Goal: Transaction & Acquisition: Purchase product/service

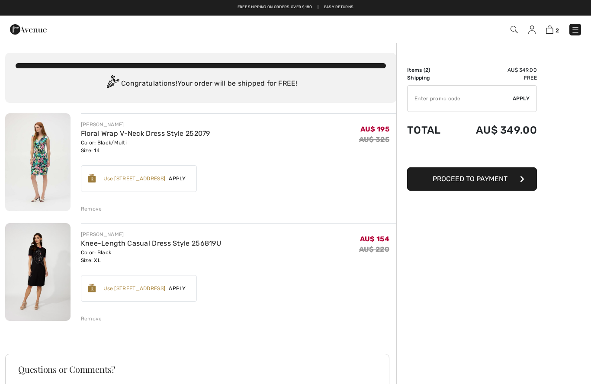
click at [577, 28] on img at bounding box center [575, 30] width 9 height 9
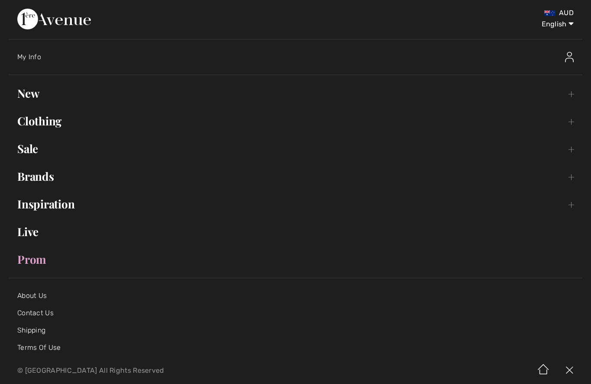
click at [40, 122] on link "Clothing Toggle submenu" at bounding box center [295, 121] width 573 height 19
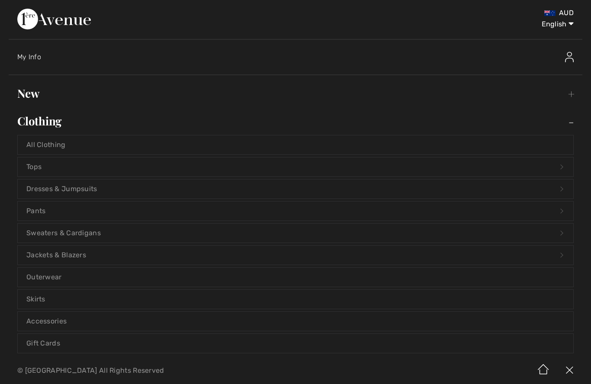
click at [45, 189] on link "Dresses & Jumpsuits Open submenu" at bounding box center [295, 188] width 555 height 19
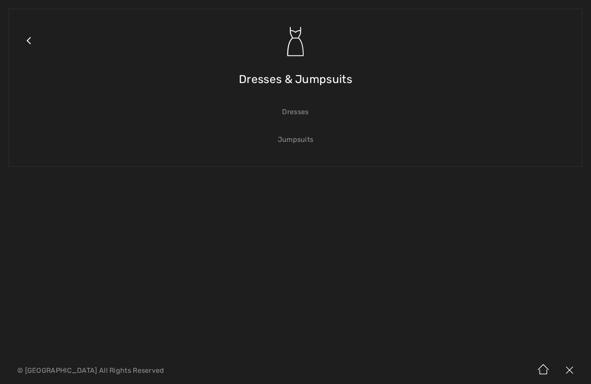
click at [298, 108] on link "Dresses" at bounding box center [295, 111] width 555 height 19
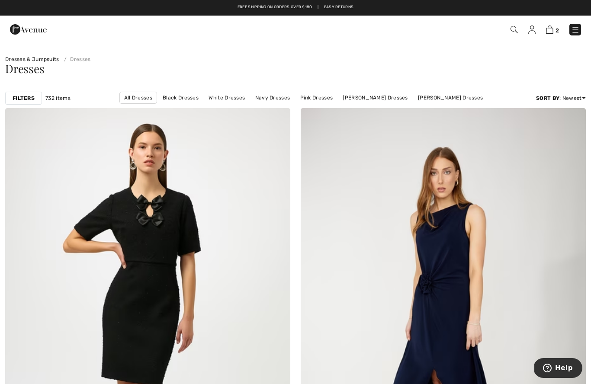
click at [528, 32] on img at bounding box center [531, 30] width 7 height 9
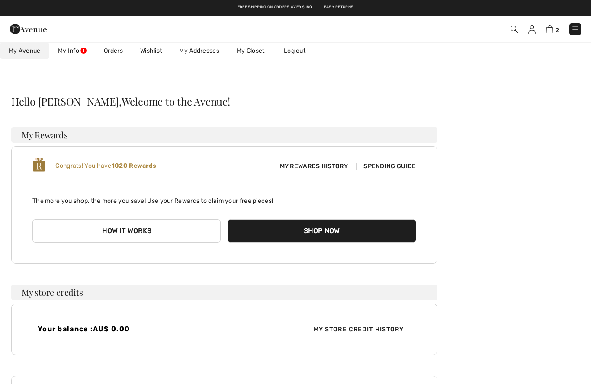
click at [115, 49] on link "Orders" at bounding box center [113, 51] width 36 height 16
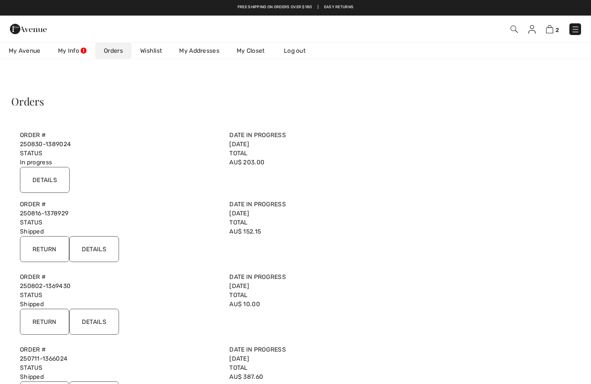
click at [54, 176] on input "Details" at bounding box center [45, 180] width 50 height 26
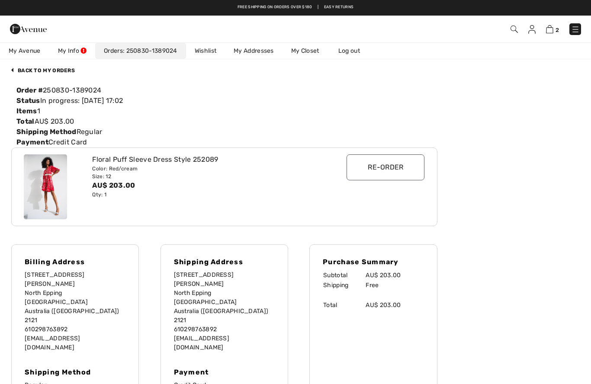
scroll to position [46, 0]
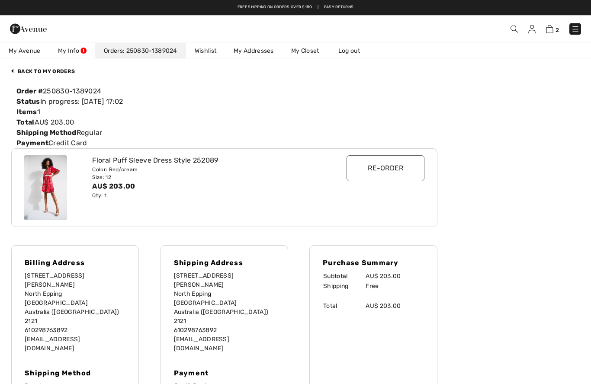
click at [202, 160] on div "Floral Puff Sleeve Dress Style 252089" at bounding box center [206, 161] width 229 height 10
click at [211, 163] on div "Floral Puff Sleeve Dress Style 252089" at bounding box center [206, 161] width 229 height 10
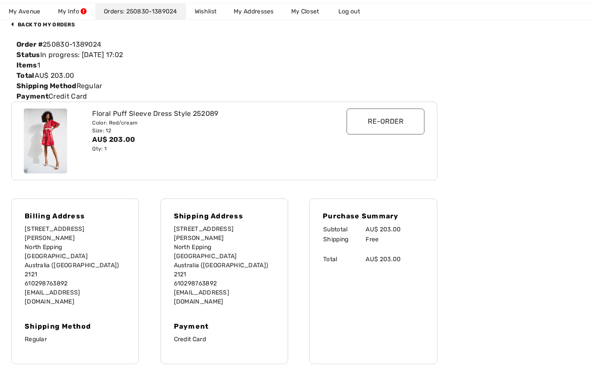
scroll to position [93, 0]
click at [43, 147] on img at bounding box center [45, 141] width 43 height 65
click at [44, 148] on img at bounding box center [45, 141] width 43 height 65
click at [45, 144] on img at bounding box center [45, 141] width 43 height 65
click at [44, 131] on img at bounding box center [45, 141] width 43 height 65
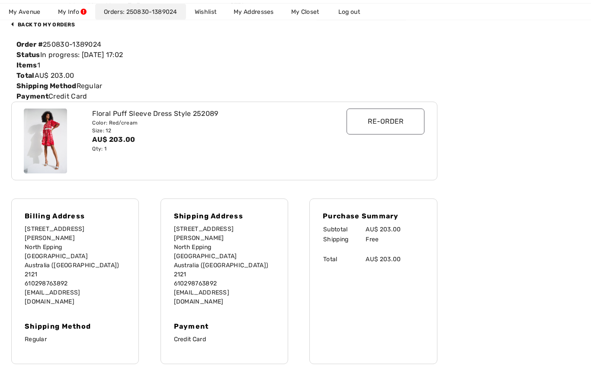
click at [53, 134] on img at bounding box center [45, 141] width 43 height 65
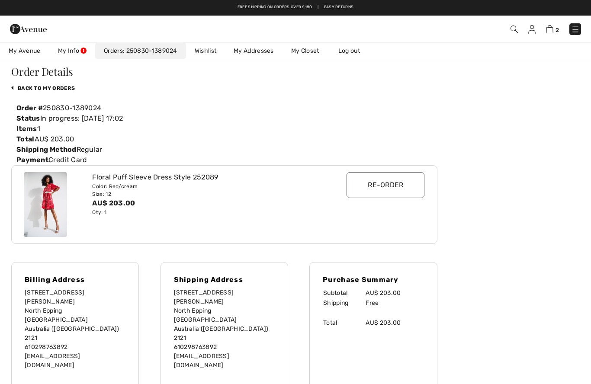
scroll to position [0, 0]
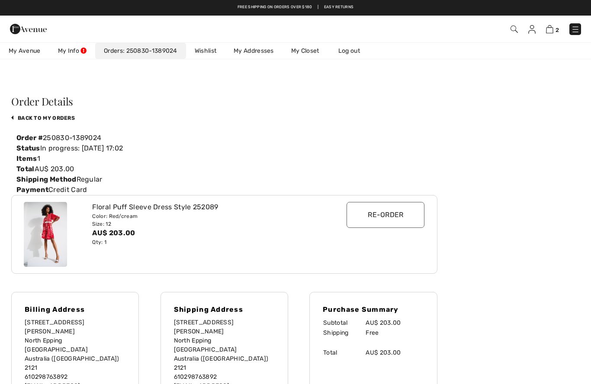
click at [514, 31] on img at bounding box center [513, 29] width 7 height 7
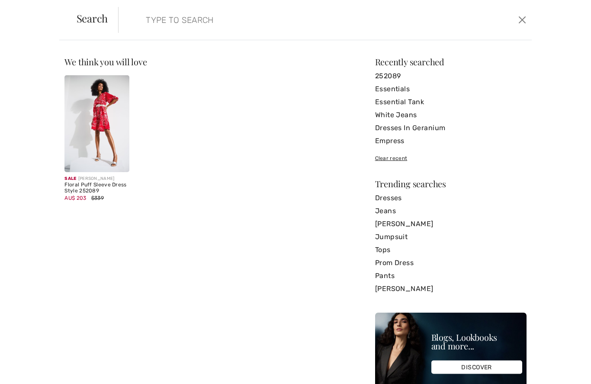
click at [173, 19] on input "search" at bounding box center [280, 20] width 282 height 26
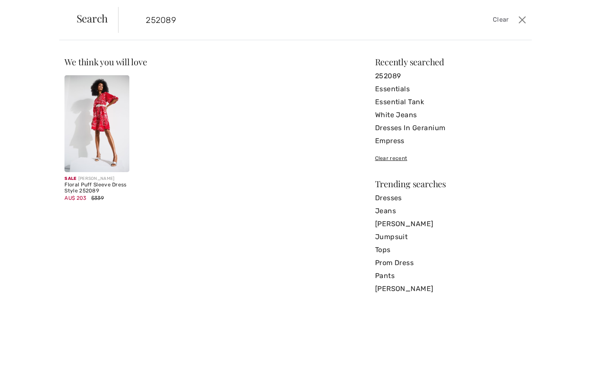
type input "252089"
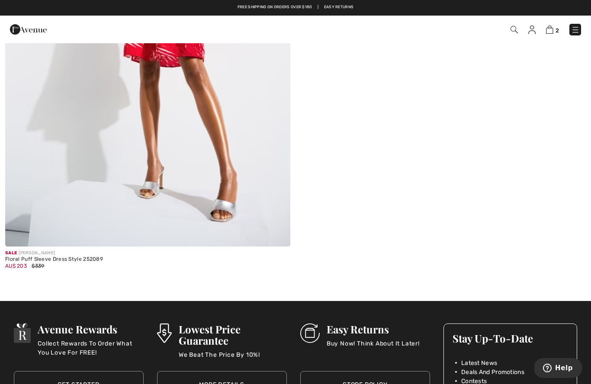
scroll to position [254, 0]
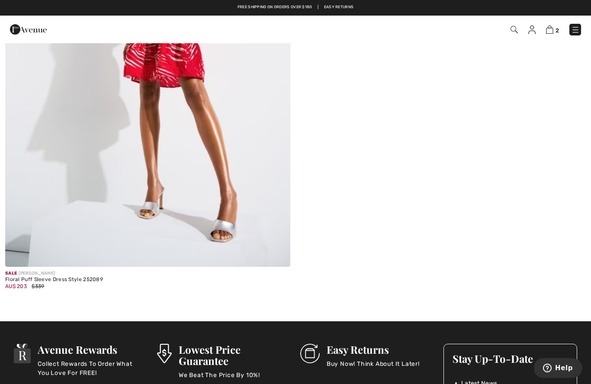
click at [26, 281] on div "Floral Puff Sleeve Dress Style 252089" at bounding box center [54, 280] width 98 height 6
click at [16, 272] on span "Sale" at bounding box center [11, 273] width 12 height 5
click at [26, 278] on div "Floral Puff Sleeve Dress Style 252089" at bounding box center [54, 280] width 98 height 6
click at [31, 279] on div "Floral Puff Sleeve Dress Style 252089" at bounding box center [54, 280] width 98 height 6
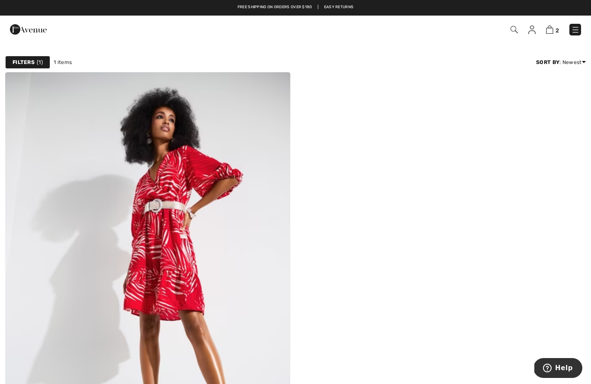
scroll to position [0, 0]
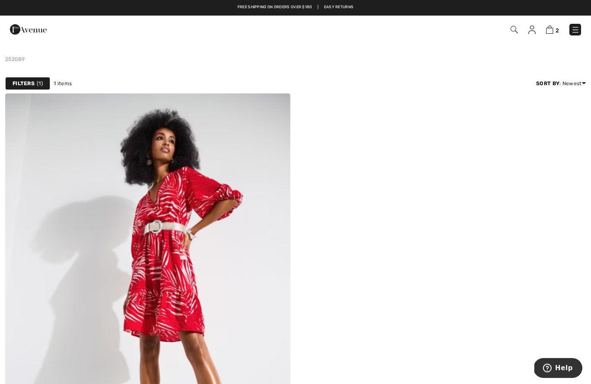
click at [516, 30] on img at bounding box center [513, 29] width 7 height 7
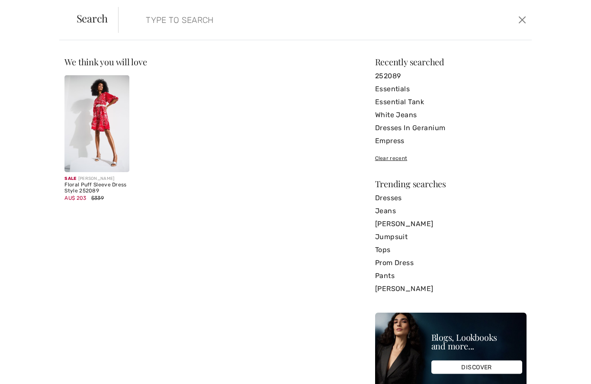
click at [160, 26] on input "search" at bounding box center [280, 20] width 282 height 26
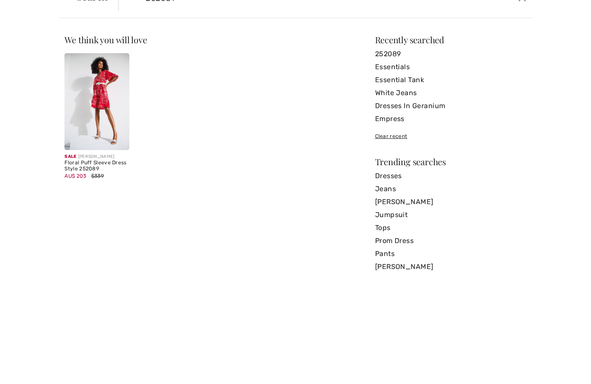
type input "252089"
click at [84, 176] on div "Sale JOSEPH RIBKOFF" at bounding box center [96, 179] width 64 height 6
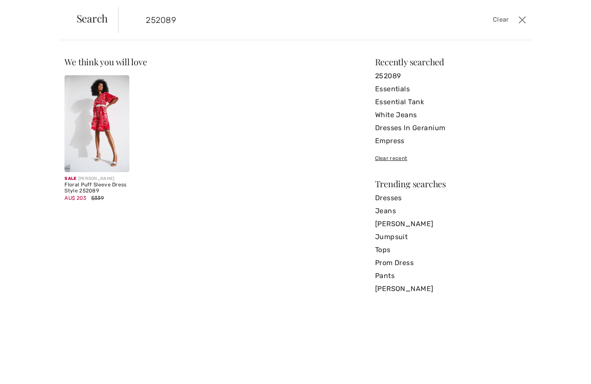
click at [87, 182] on div "Floral Puff Sleeve Dress Style 252089" at bounding box center [96, 188] width 64 height 12
click at [88, 166] on img at bounding box center [96, 123] width 64 height 97
click at [72, 155] on img at bounding box center [96, 123] width 64 height 97
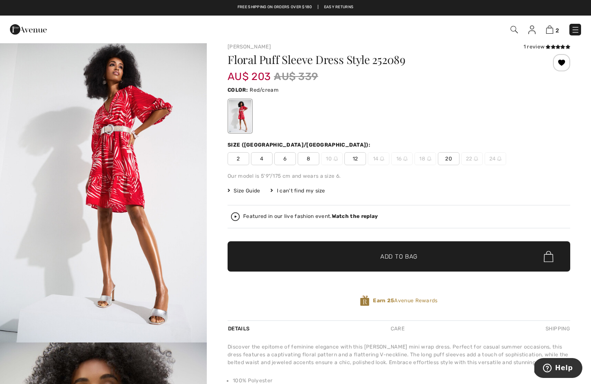
scroll to position [9, 0]
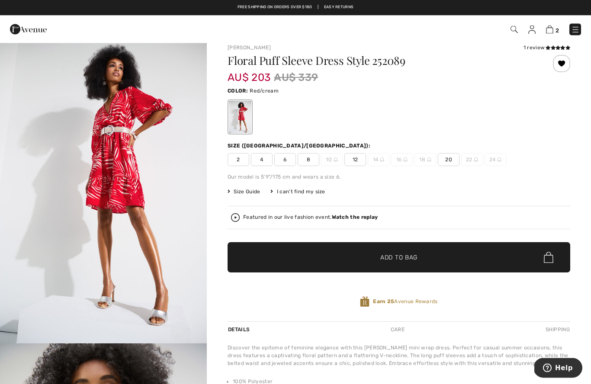
click at [301, 192] on div "I can't find my size" at bounding box center [297, 192] width 54 height 8
click at [298, 192] on div "I can't find my size" at bounding box center [297, 192] width 54 height 8
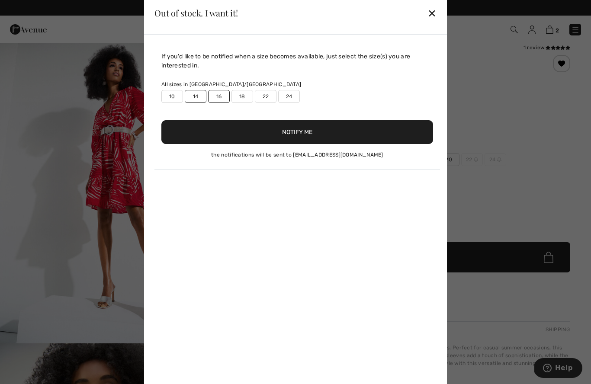
click at [217, 90] on label "16" at bounding box center [219, 96] width 22 height 13
click at [219, 95] on label "16" at bounding box center [219, 96] width 22 height 13
type input "true"
click at [293, 132] on button "Notify Me" at bounding box center [297, 132] width 272 height 24
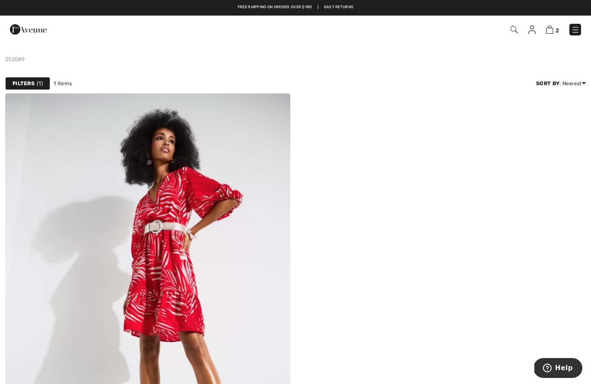
click at [532, 31] on img at bounding box center [531, 30] width 7 height 9
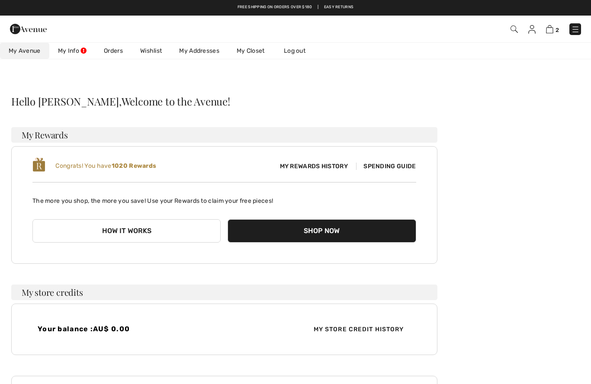
click at [158, 50] on link "Wishlist" at bounding box center [150, 51] width 39 height 16
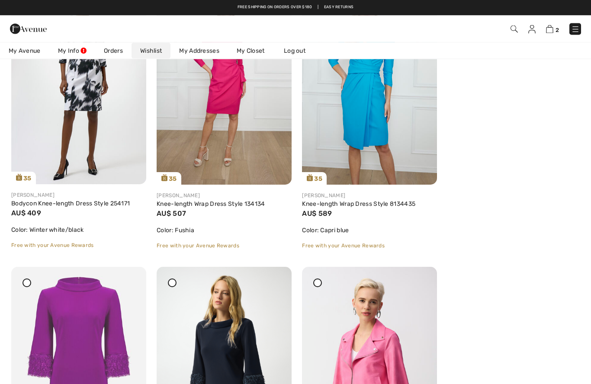
scroll to position [757, 0]
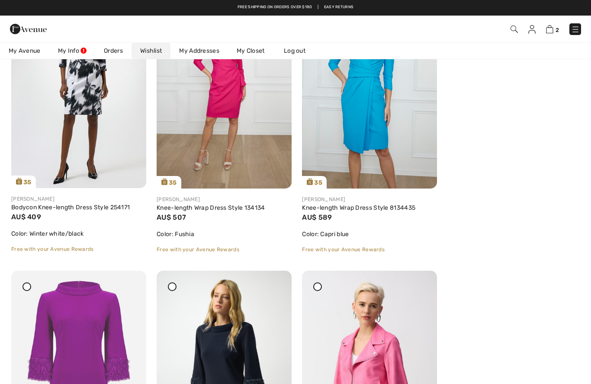
click at [346, 208] on link "Knee-length Wrap Dress Style 8134435" at bounding box center [358, 207] width 113 height 7
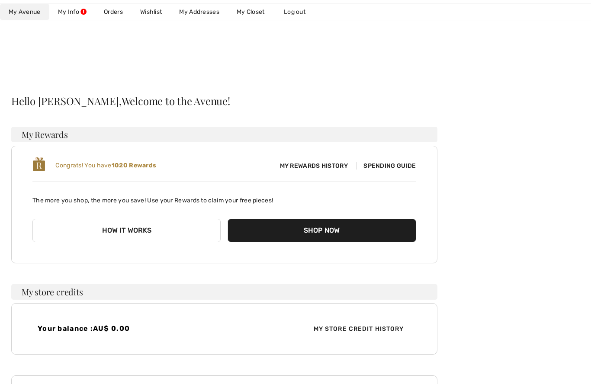
click at [157, 7] on link "Wishlist" at bounding box center [150, 12] width 39 height 16
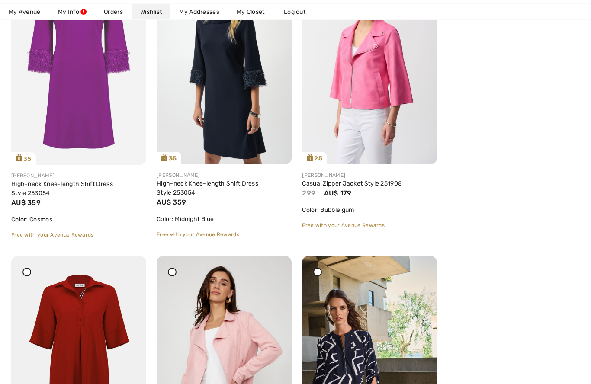
scroll to position [1066, 0]
click at [346, 181] on link "Casual Zipper Jacket Style 251908" at bounding box center [352, 183] width 100 height 7
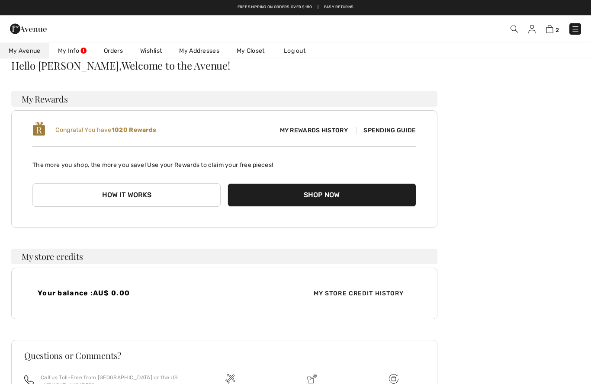
scroll to position [31, 0]
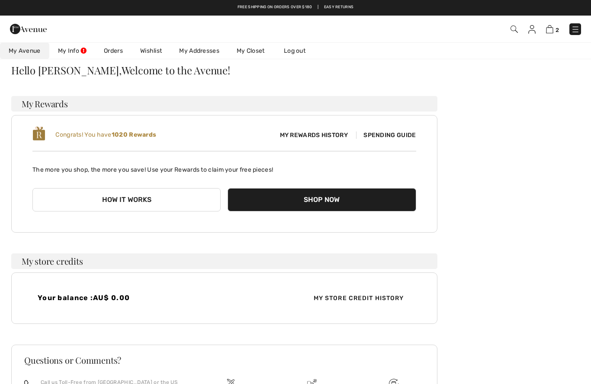
click at [156, 51] on link "Wishlist" at bounding box center [150, 51] width 39 height 16
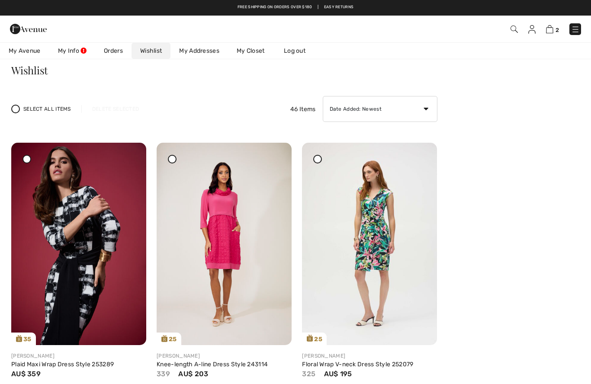
click at [516, 26] on img at bounding box center [513, 29] width 7 height 7
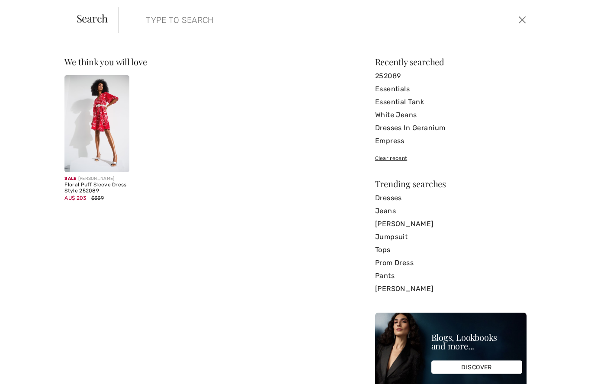
click at [169, 23] on input "search" at bounding box center [280, 20] width 282 height 26
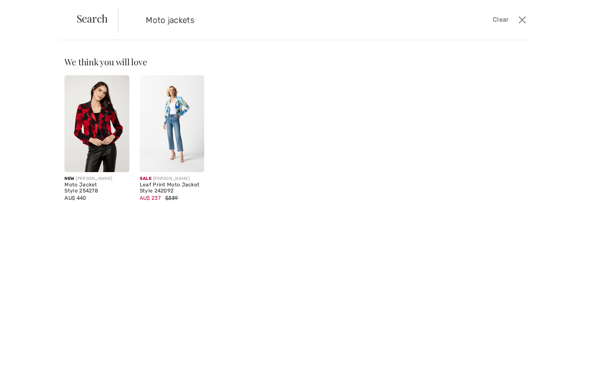
type input "Moto jackets"
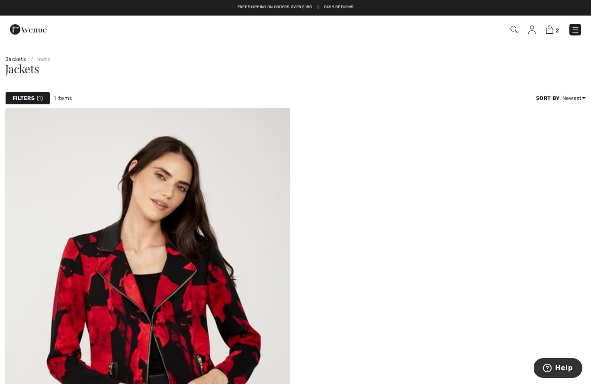
click at [577, 30] on img at bounding box center [575, 30] width 9 height 9
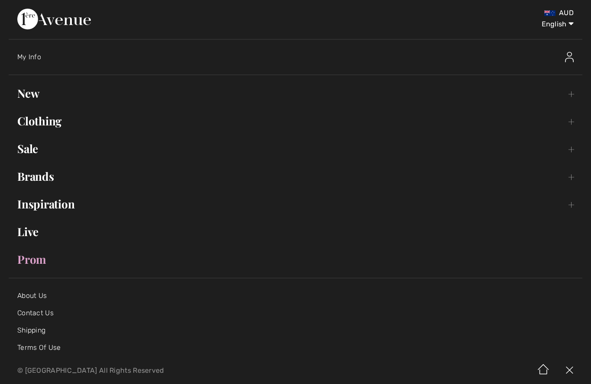
click at [49, 125] on link "Clothing Toggle submenu" at bounding box center [295, 121] width 573 height 19
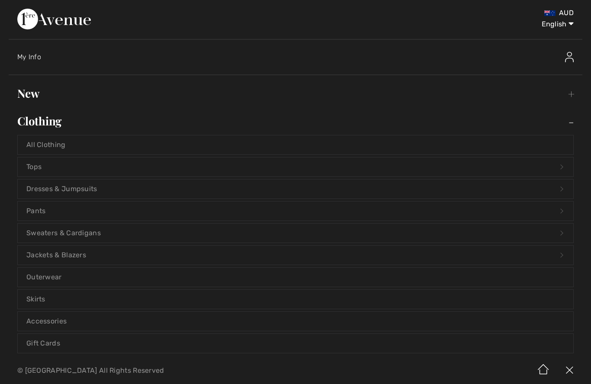
click at [51, 253] on link "Jackets & Blazers Open submenu" at bounding box center [295, 255] width 555 height 19
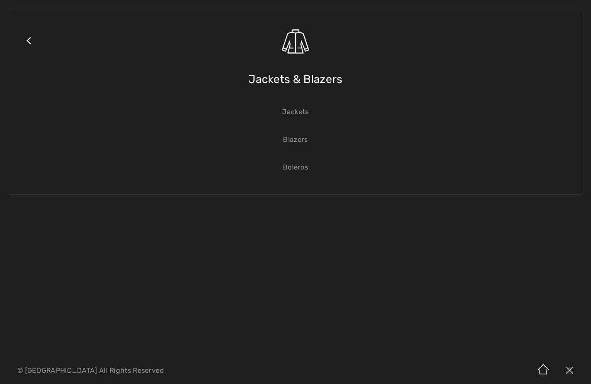
click at [298, 117] on link "Jackets" at bounding box center [295, 111] width 555 height 19
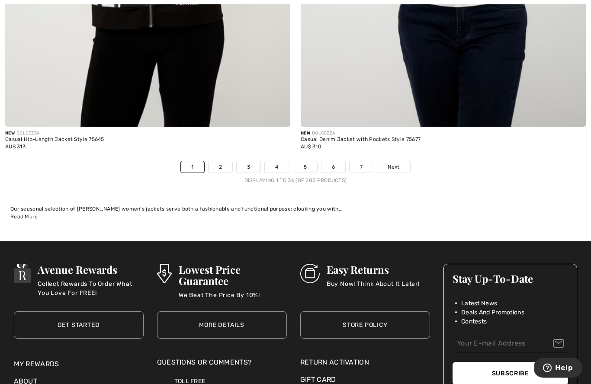
scroll to position [8436, 0]
click at [397, 163] on span "Next" at bounding box center [393, 167] width 12 height 8
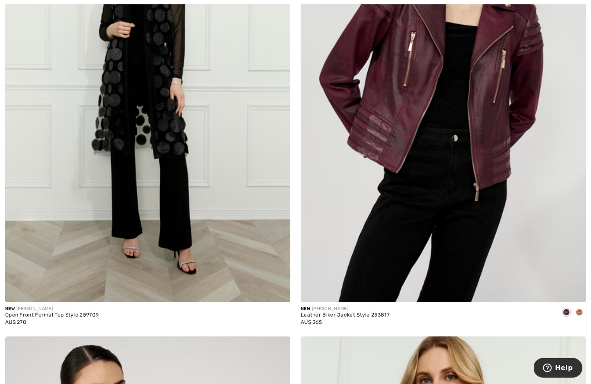
scroll to position [695, 0]
click at [581, 311] on span at bounding box center [579, 312] width 7 height 7
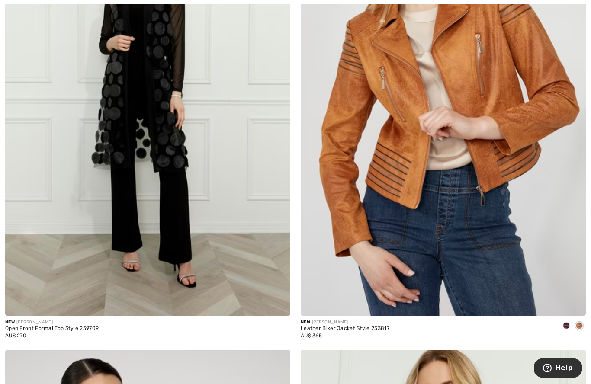
scroll to position [685, 0]
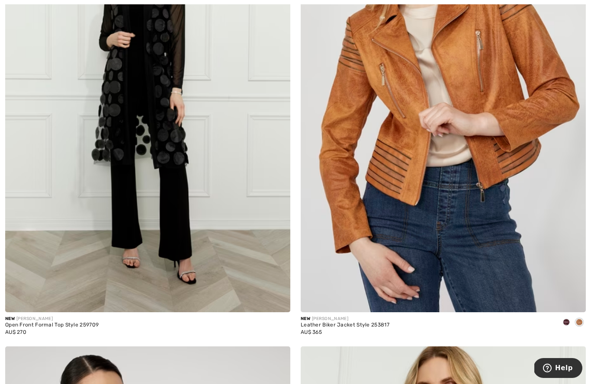
click at [560, 320] on div at bounding box center [566, 323] width 13 height 14
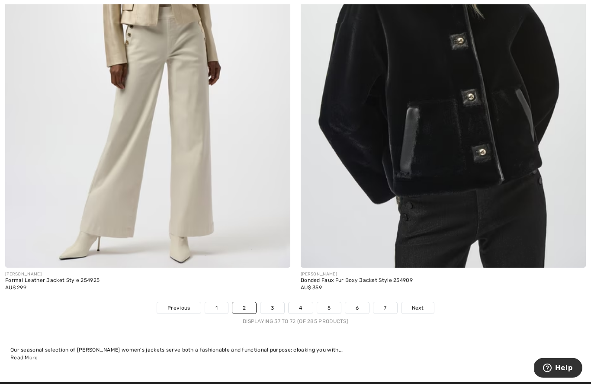
scroll to position [8295, 0]
click at [425, 304] on link "Next" at bounding box center [417, 307] width 32 height 11
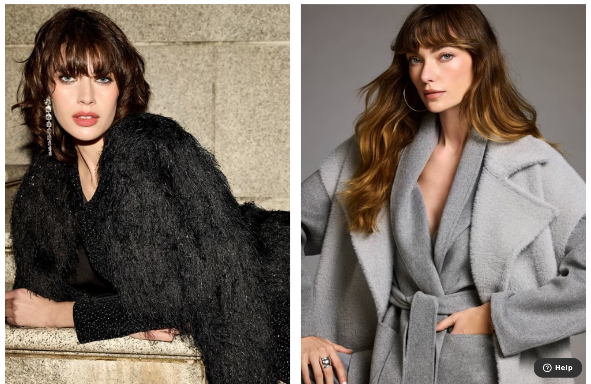
scroll to position [4818, 0]
click at [533, 339] on img at bounding box center [443, 210] width 285 height 428
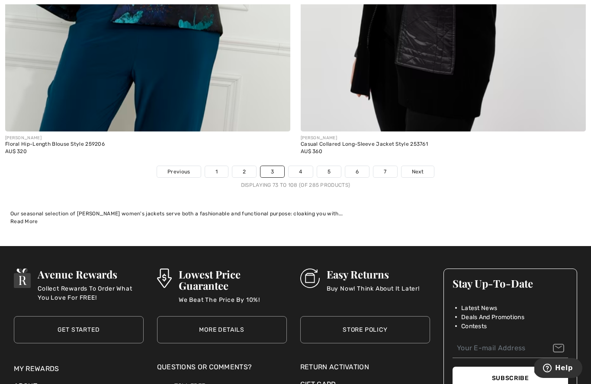
scroll to position [8431, 0]
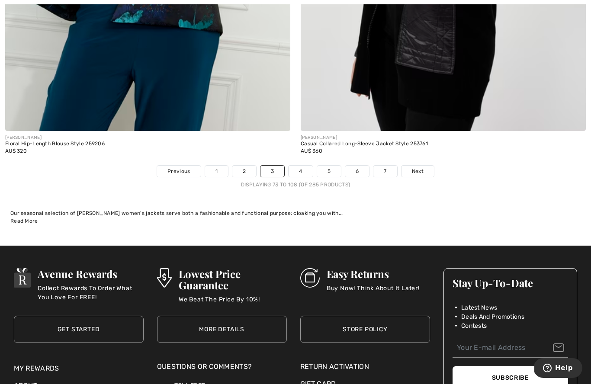
click at [418, 170] on link "Next" at bounding box center [417, 171] width 32 height 11
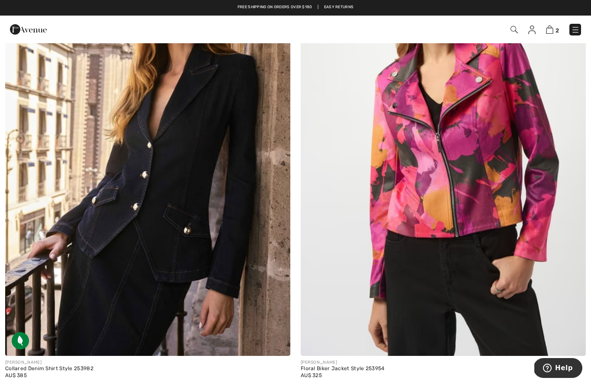
scroll to position [2024, 0]
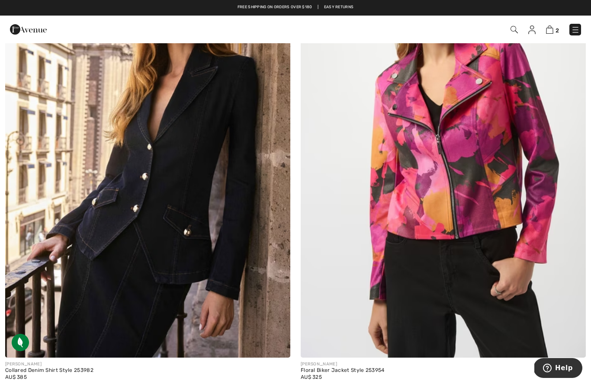
click at [496, 173] on img at bounding box center [443, 144] width 285 height 428
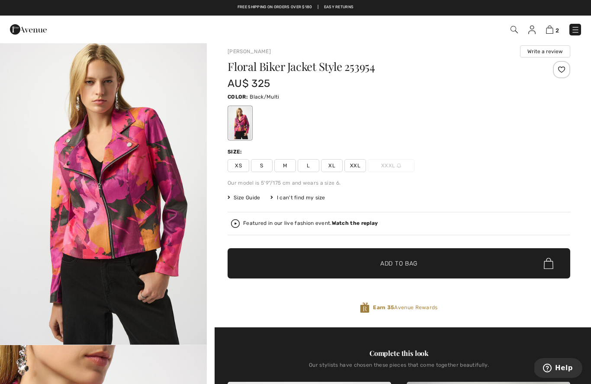
scroll to position [6, 0]
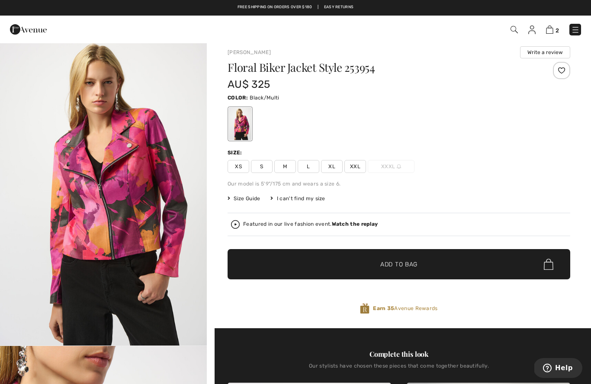
click at [311, 167] on span "L" at bounding box center [309, 166] width 22 height 13
click at [336, 265] on span "✔ Added to Bag Add to Bag" at bounding box center [398, 264] width 343 height 30
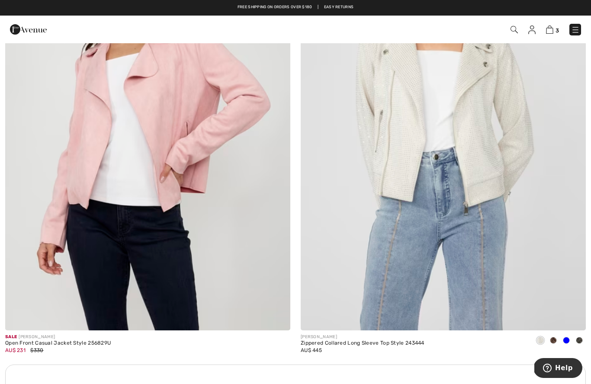
scroll to position [5369, 0]
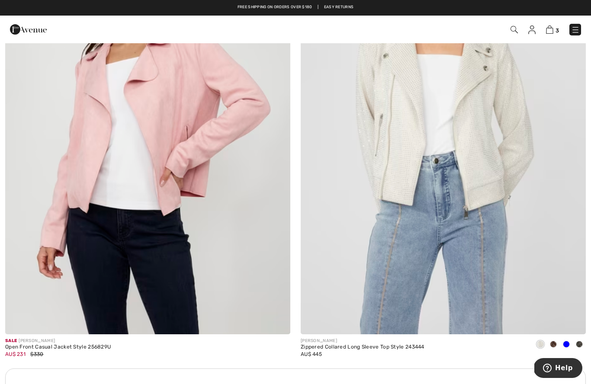
click at [525, 213] on img at bounding box center [443, 121] width 285 height 428
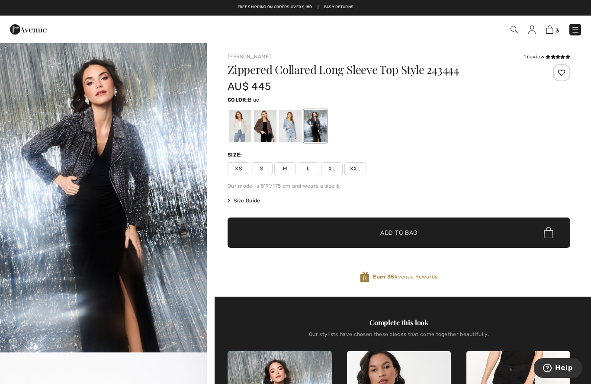
click at [292, 134] on div at bounding box center [290, 126] width 22 height 32
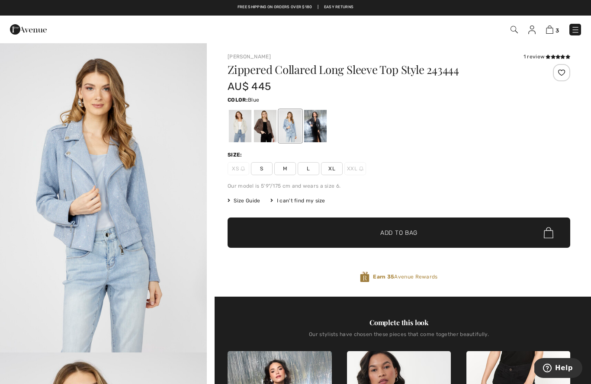
click at [267, 137] on div at bounding box center [265, 126] width 22 height 32
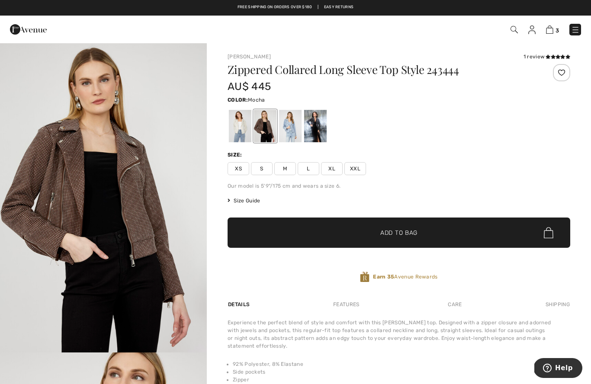
click at [246, 132] on div at bounding box center [240, 126] width 22 height 32
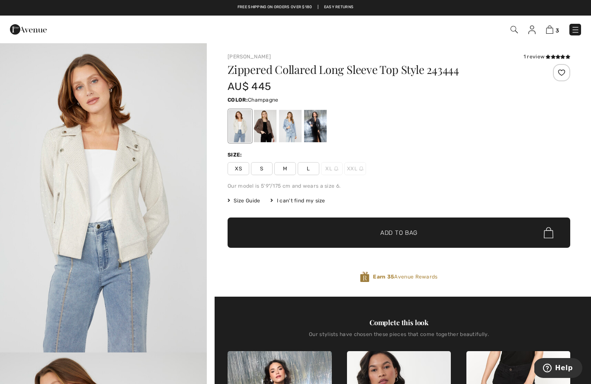
scroll to position [3, 0]
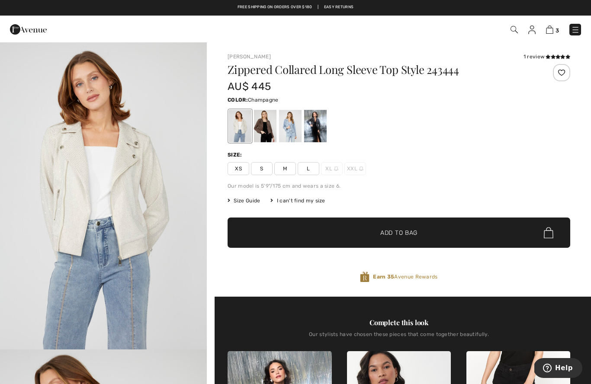
click at [187, 221] on img "1 / 4" at bounding box center [103, 194] width 207 height 310
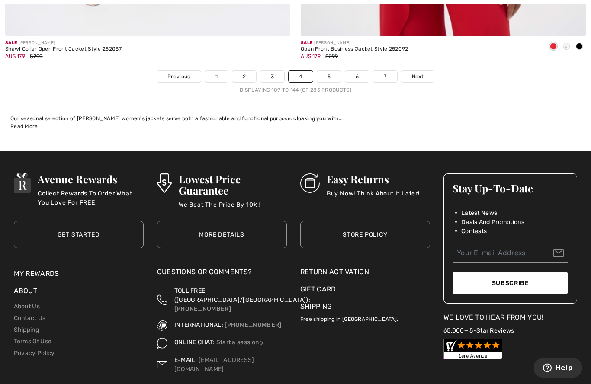
scroll to position [8526, 0]
click at [422, 74] on link "Next" at bounding box center [417, 76] width 32 height 11
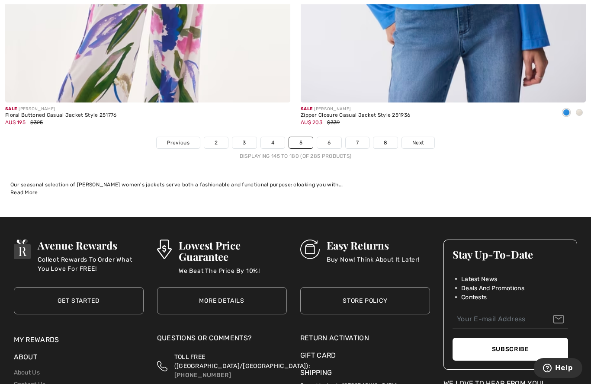
scroll to position [8469, 0]
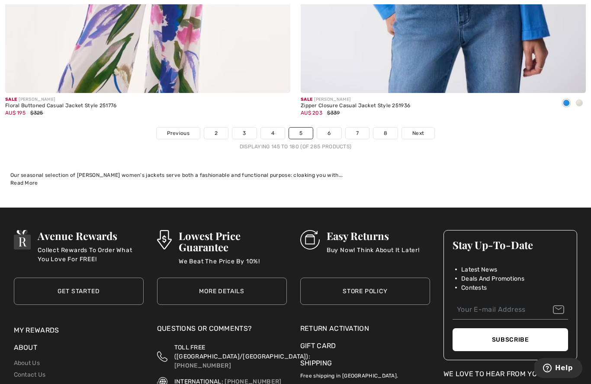
click at [419, 132] on link "Next" at bounding box center [418, 133] width 32 height 11
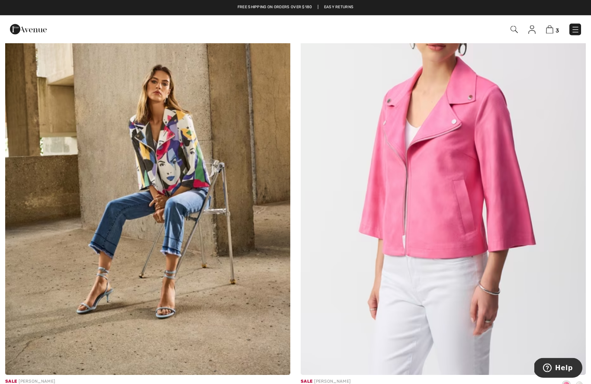
scroll to position [3018, 0]
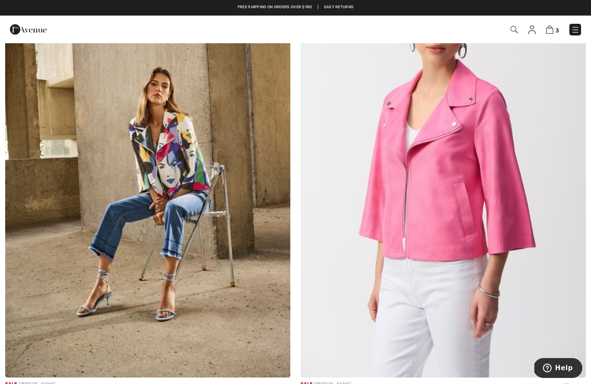
click at [494, 188] on img at bounding box center [443, 164] width 285 height 428
click at [507, 169] on img at bounding box center [443, 164] width 285 height 428
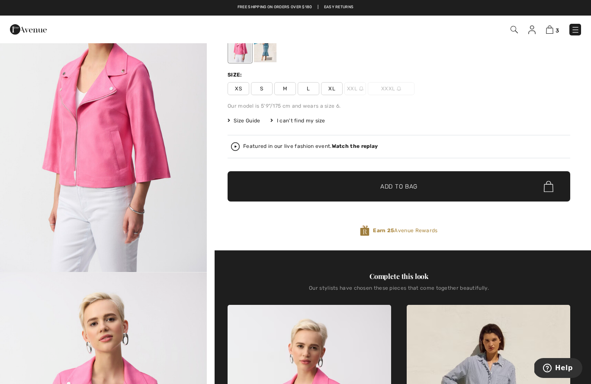
scroll to position [75, 0]
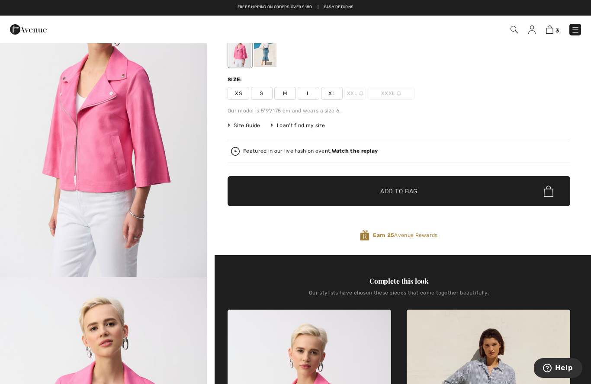
click at [304, 95] on span "L" at bounding box center [309, 93] width 22 height 13
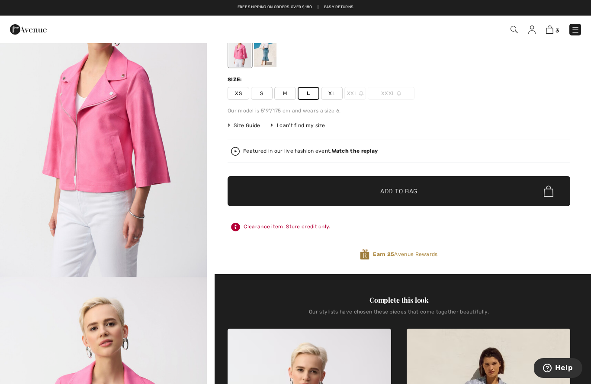
click at [247, 126] on span "Size Guide" at bounding box center [243, 126] width 32 height 8
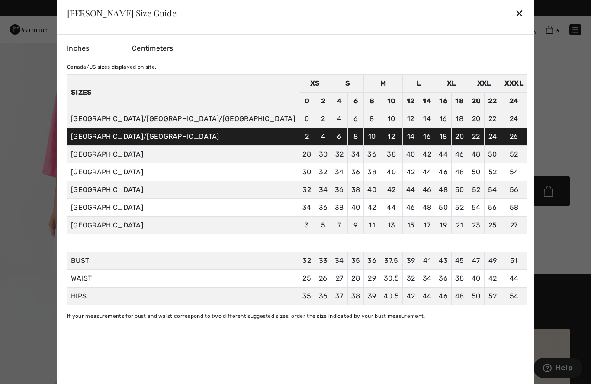
click at [515, 16] on div "✕" at bounding box center [519, 13] width 9 height 18
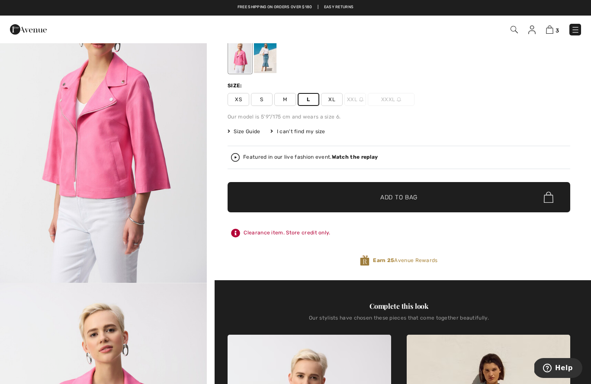
scroll to position [69, 0]
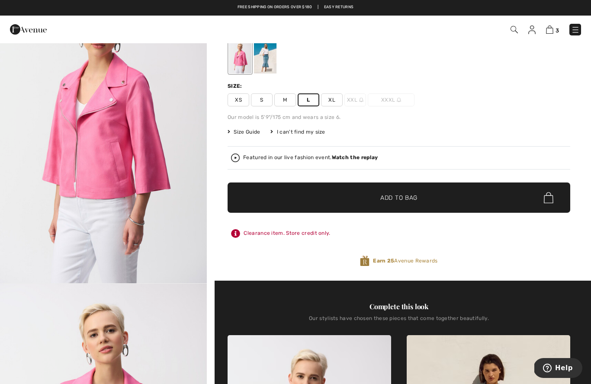
click at [445, 129] on div "Size Guide I can't find my size Select Size XS S M L XL XXL - Sold Out XXXL - S…" at bounding box center [398, 132] width 343 height 8
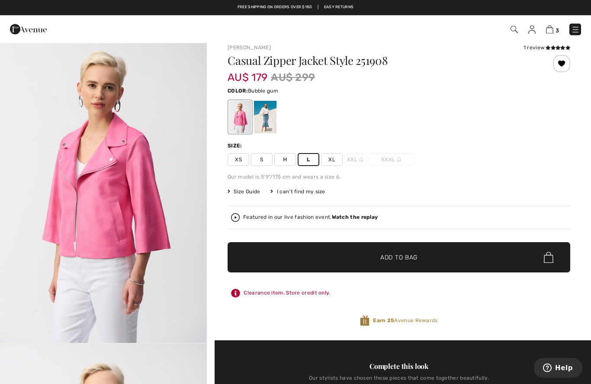
scroll to position [10, 0]
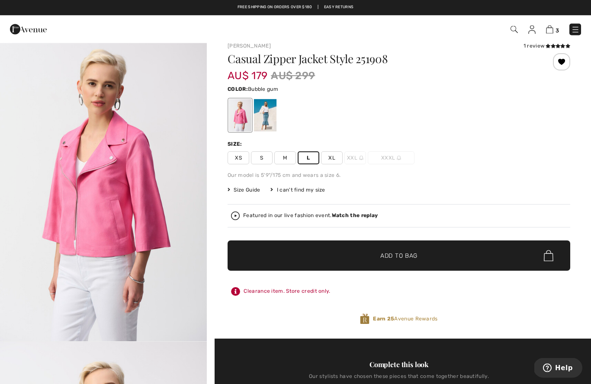
click at [496, 249] on span "✔ Added to Bag Add to Bag" at bounding box center [398, 256] width 343 height 30
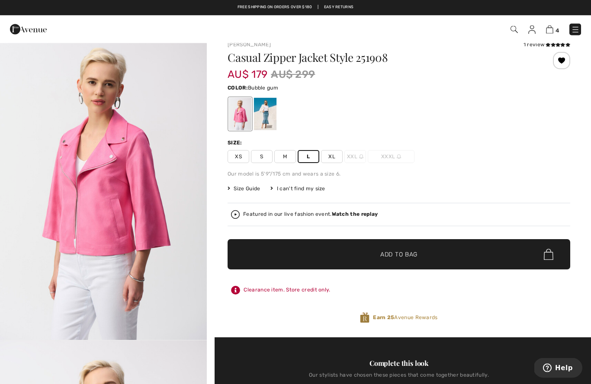
scroll to position [12, 0]
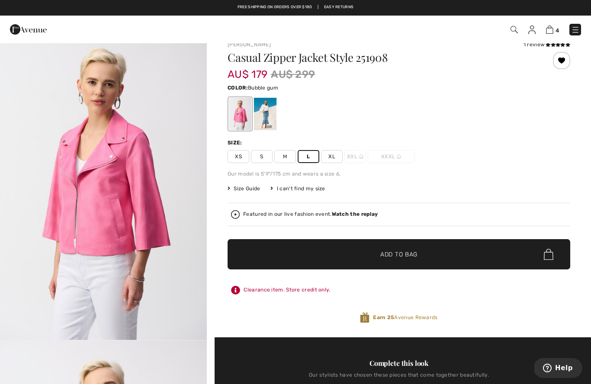
click at [268, 113] on div at bounding box center [265, 114] width 22 height 32
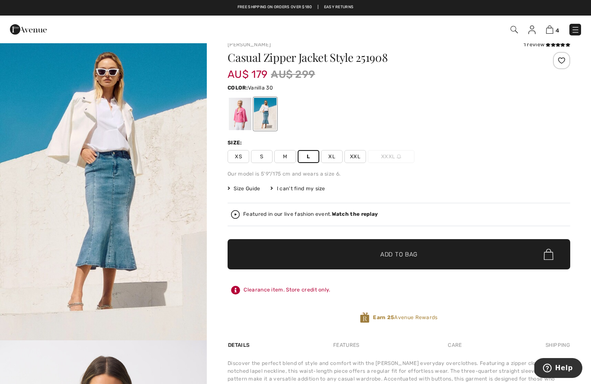
scroll to position [0, 0]
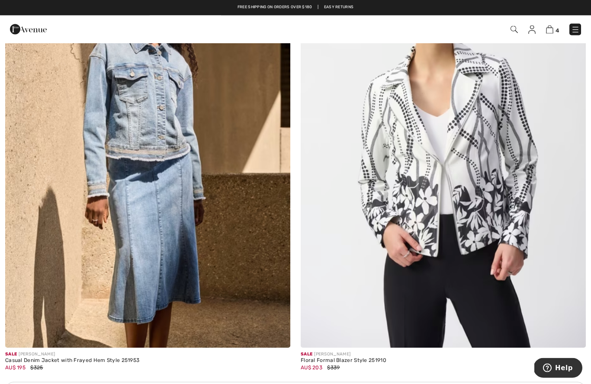
scroll to position [5355, 0]
click at [501, 157] on img at bounding box center [443, 134] width 285 height 428
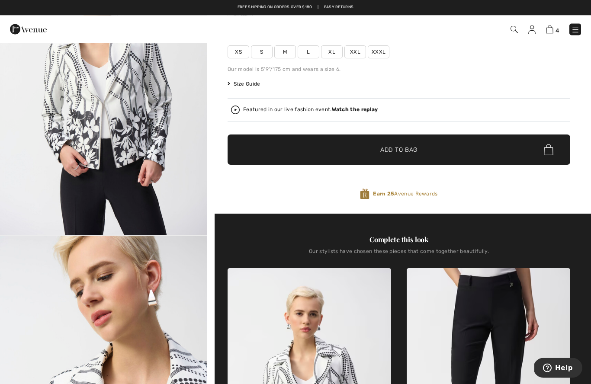
scroll to position [114, 0]
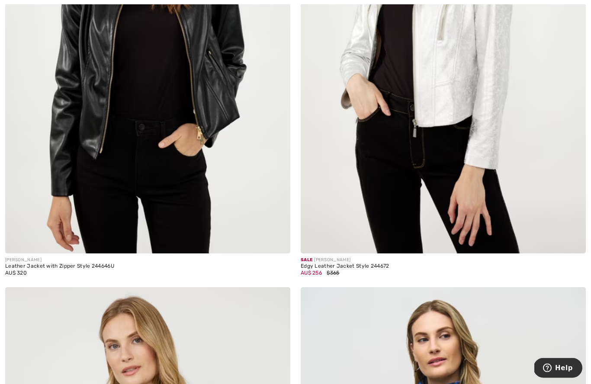
scroll to position [6924, 0]
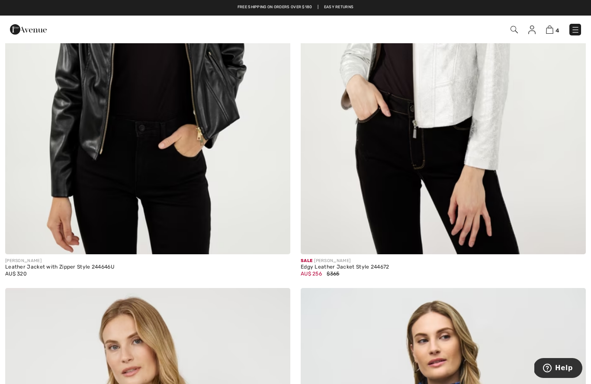
click at [463, 103] on img at bounding box center [443, 41] width 285 height 428
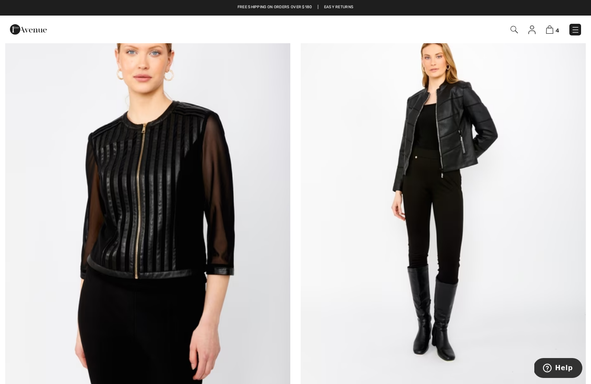
scroll to position [7695, 0]
click at [443, 132] on img at bounding box center [443, 192] width 285 height 428
click at [454, 90] on img at bounding box center [443, 192] width 285 height 428
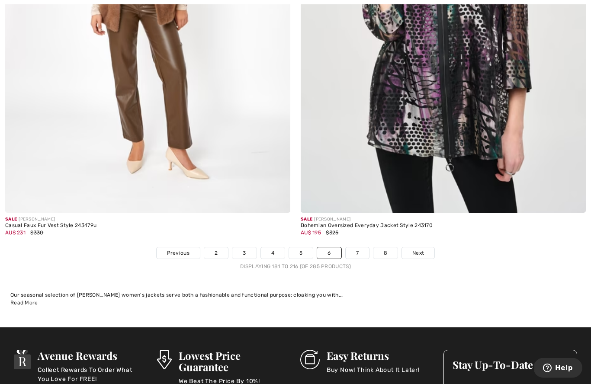
scroll to position [8350, 0]
click at [421, 250] on span "Next" at bounding box center [418, 253] width 12 height 8
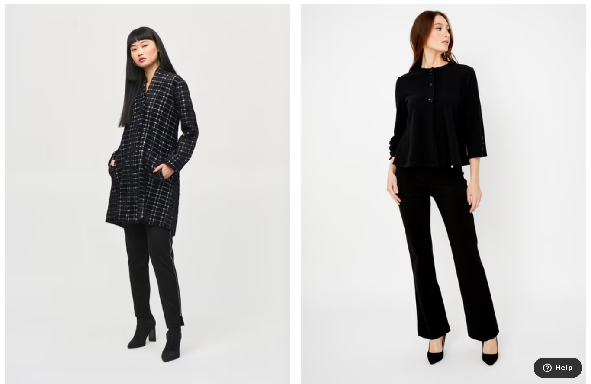
scroll to position [5847, 0]
click at [130, 184] on img at bounding box center [147, 194] width 285 height 428
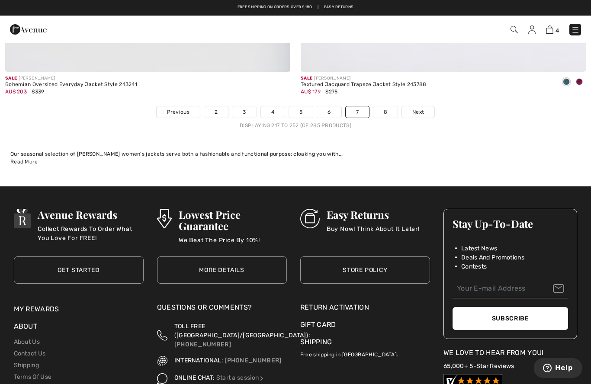
scroll to position [8489, 0]
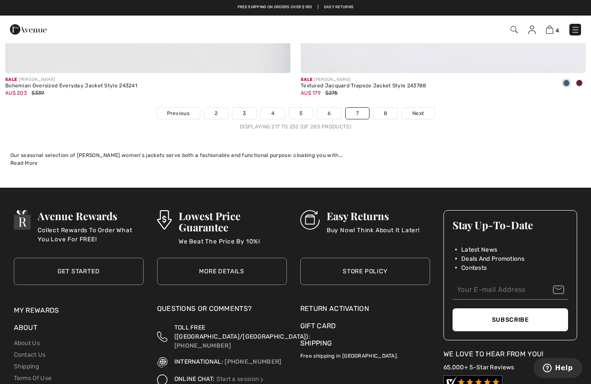
click at [389, 109] on link "8" at bounding box center [385, 113] width 24 height 11
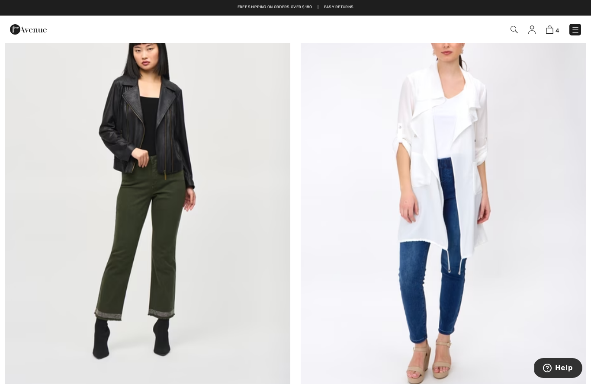
scroll to position [1054, 0]
click at [143, 129] on img at bounding box center [147, 192] width 285 height 428
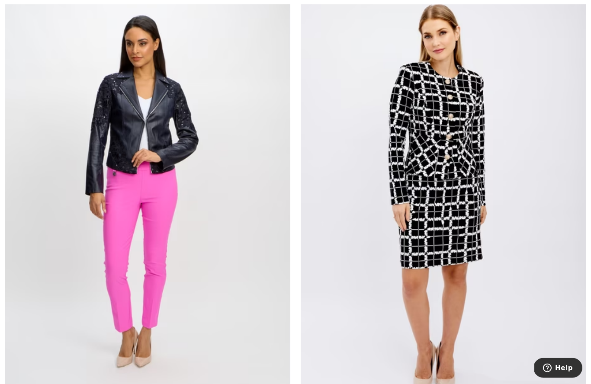
scroll to position [2438, 0]
click at [112, 146] on img at bounding box center [147, 192] width 285 height 428
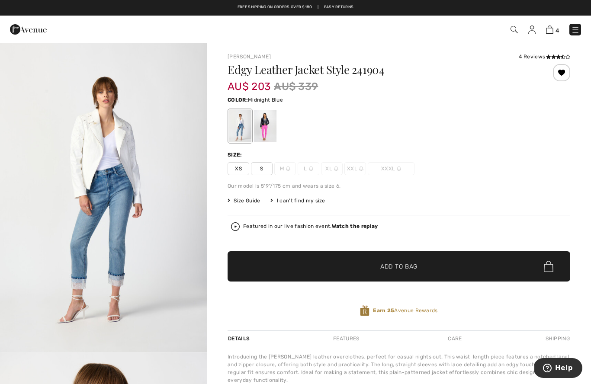
click at [270, 128] on div at bounding box center [265, 126] width 22 height 32
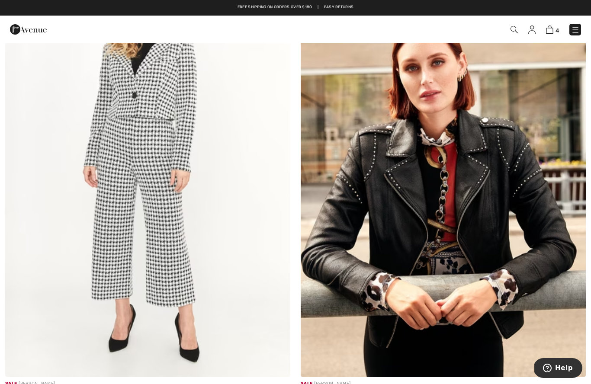
scroll to position [5876, 0]
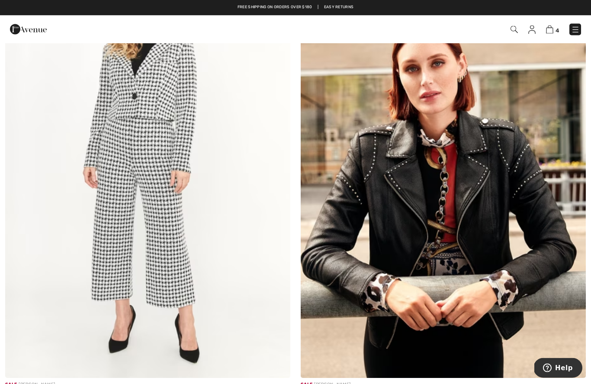
click at [515, 223] on img at bounding box center [443, 165] width 285 height 428
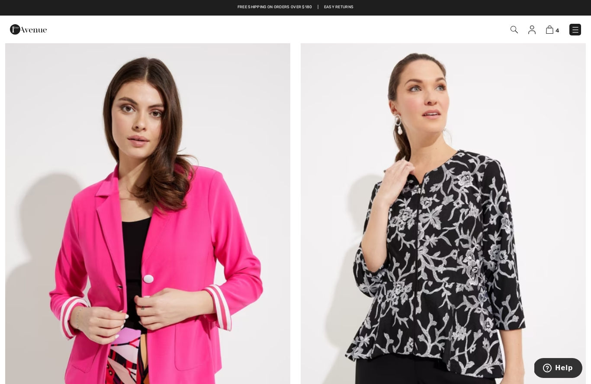
scroll to position [6714, 0]
